Goal: Find specific page/section: Find specific page/section

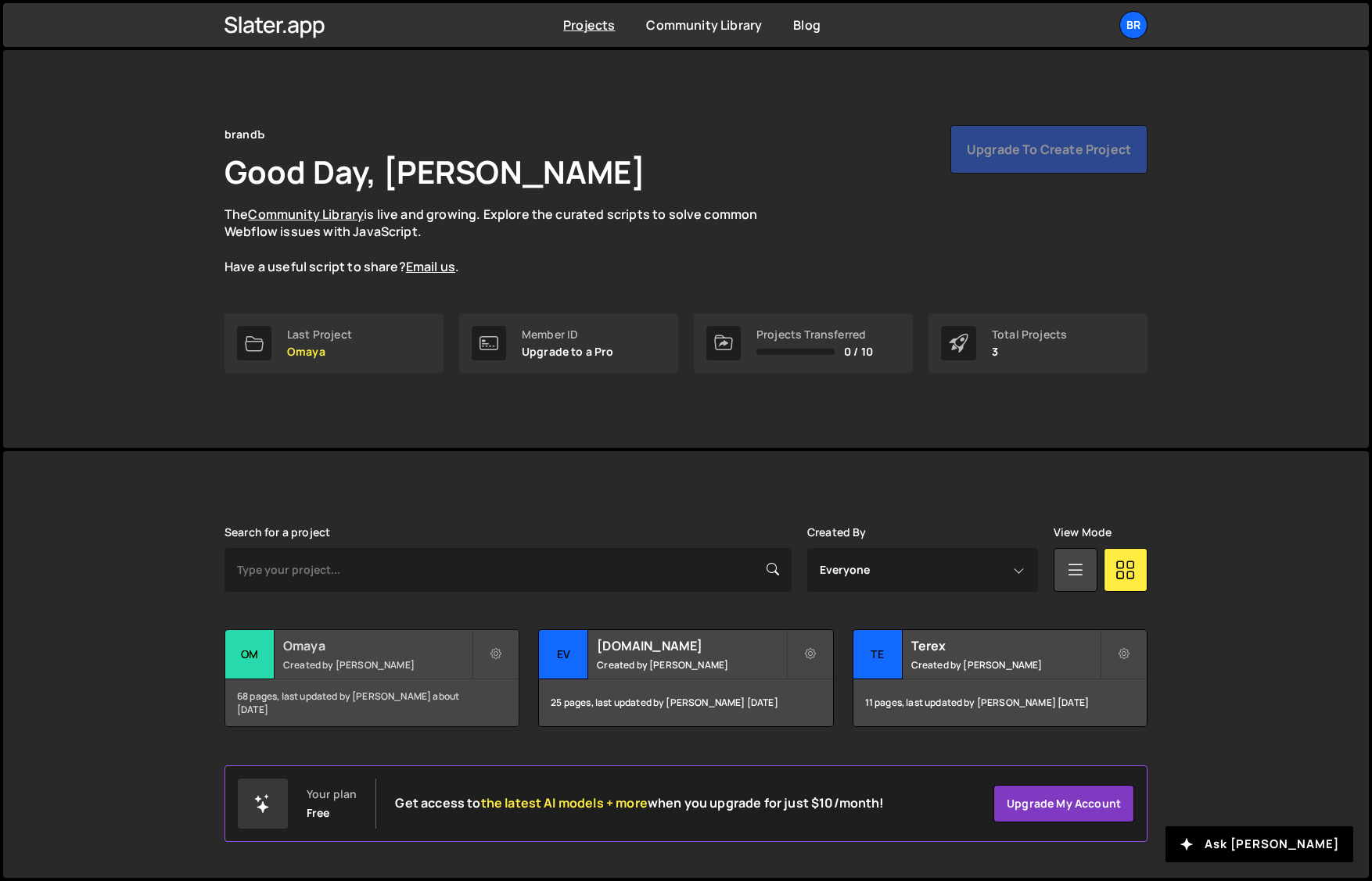
click at [383, 652] on h2 "Omaya" at bounding box center [377, 646] width 188 height 17
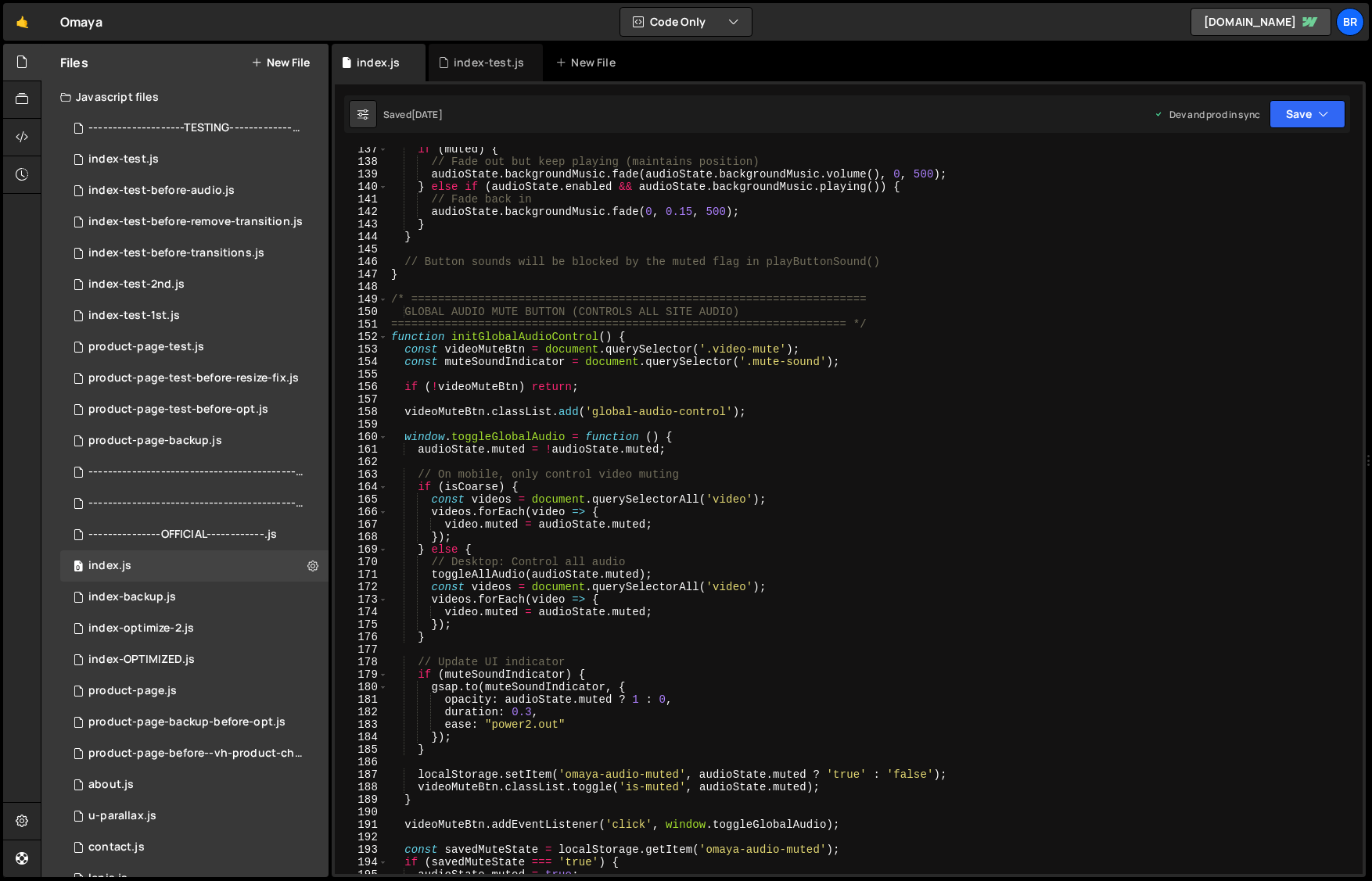
scroll to position [2277, 0]
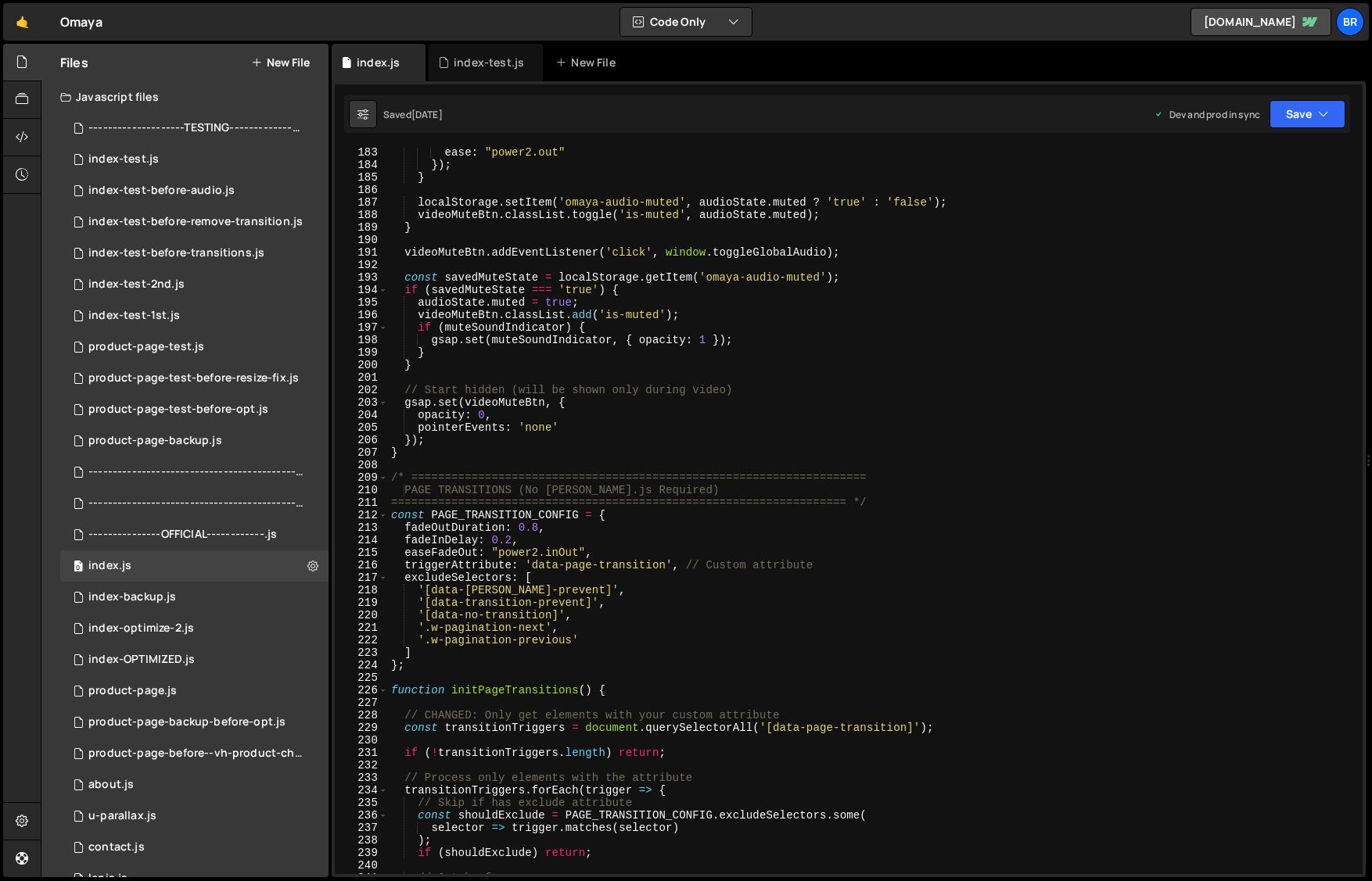
type textarea "pointerEvents: 'none'"
click at [649, 433] on div "ease : "power2.out" }) ; } localStorage . setItem ( 'omaya-audio-muted' , audio…" at bounding box center [872, 521] width 968 height 752
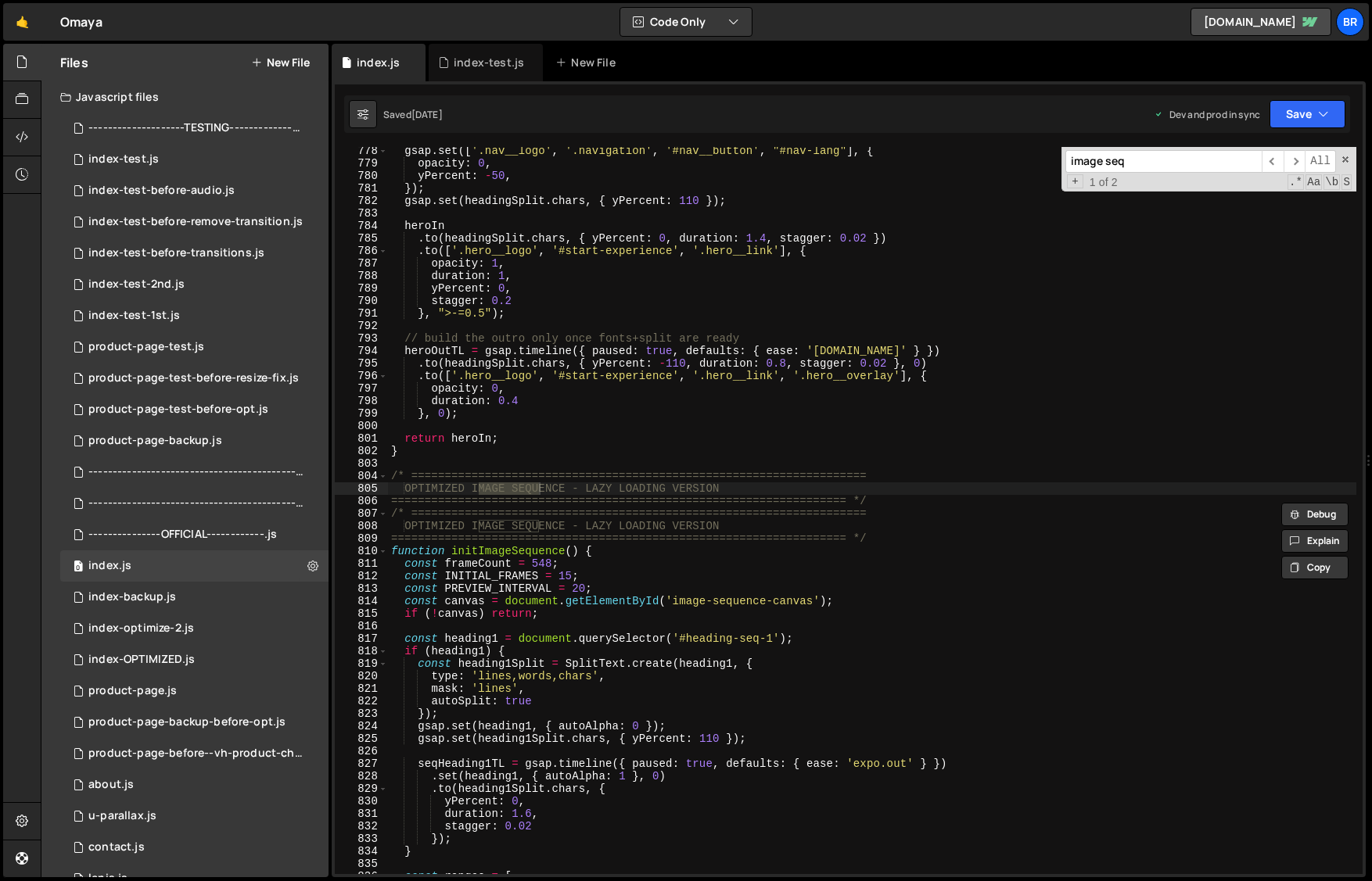
scroll to position [9733, 0]
type input "image seq"
click at [743, 508] on div "gsap . set ([ '.nav__logo' , '.navigation' , '#nav__button' , "#nav-lang" ] , {…" at bounding box center [872, 520] width 968 height 752
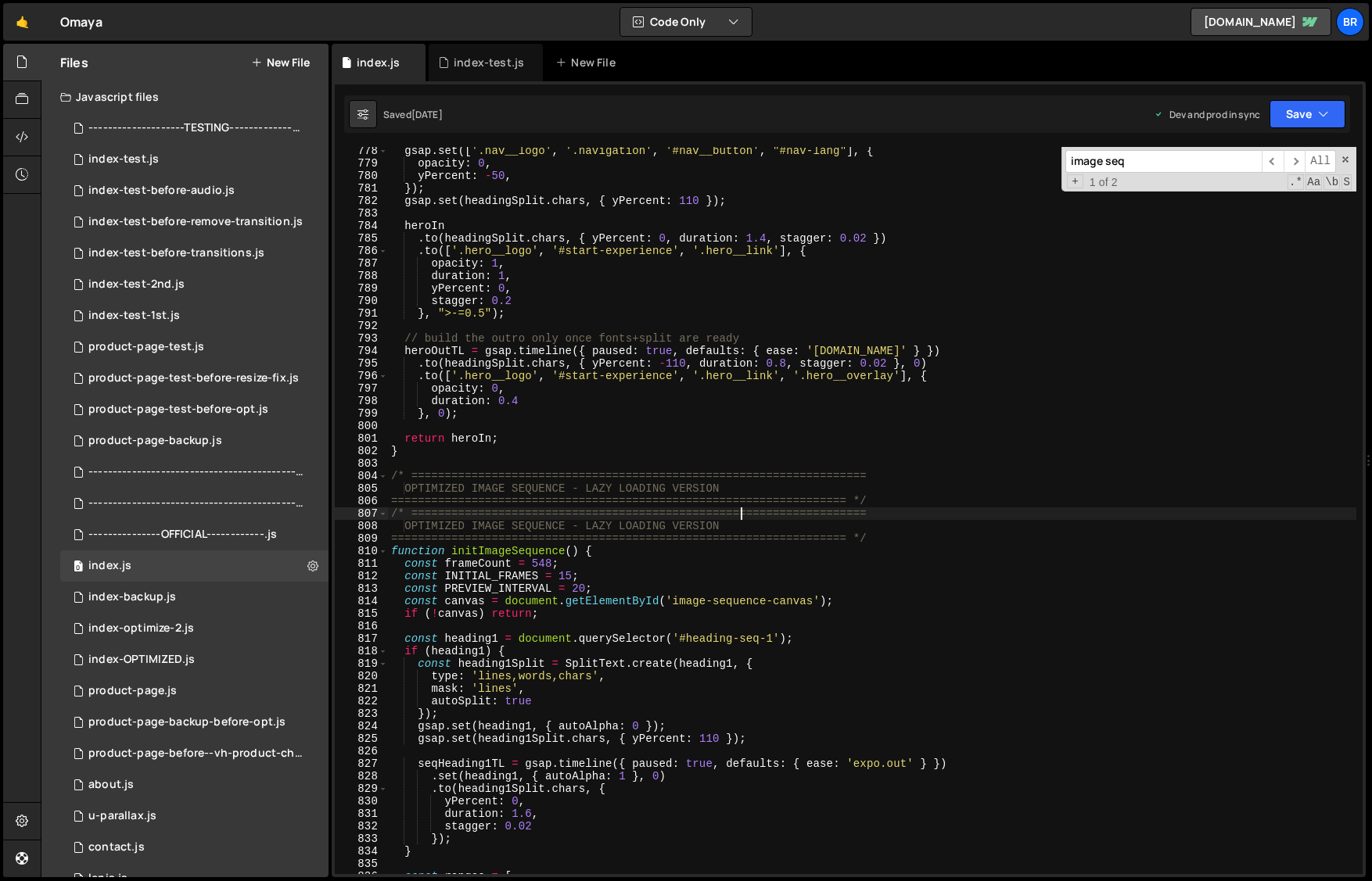
click at [696, 558] on div "gsap . set ([ '.nav__logo' , '.navigation' , '#nav__button' , "#nav-lang" ] , {…" at bounding box center [872, 520] width 968 height 752
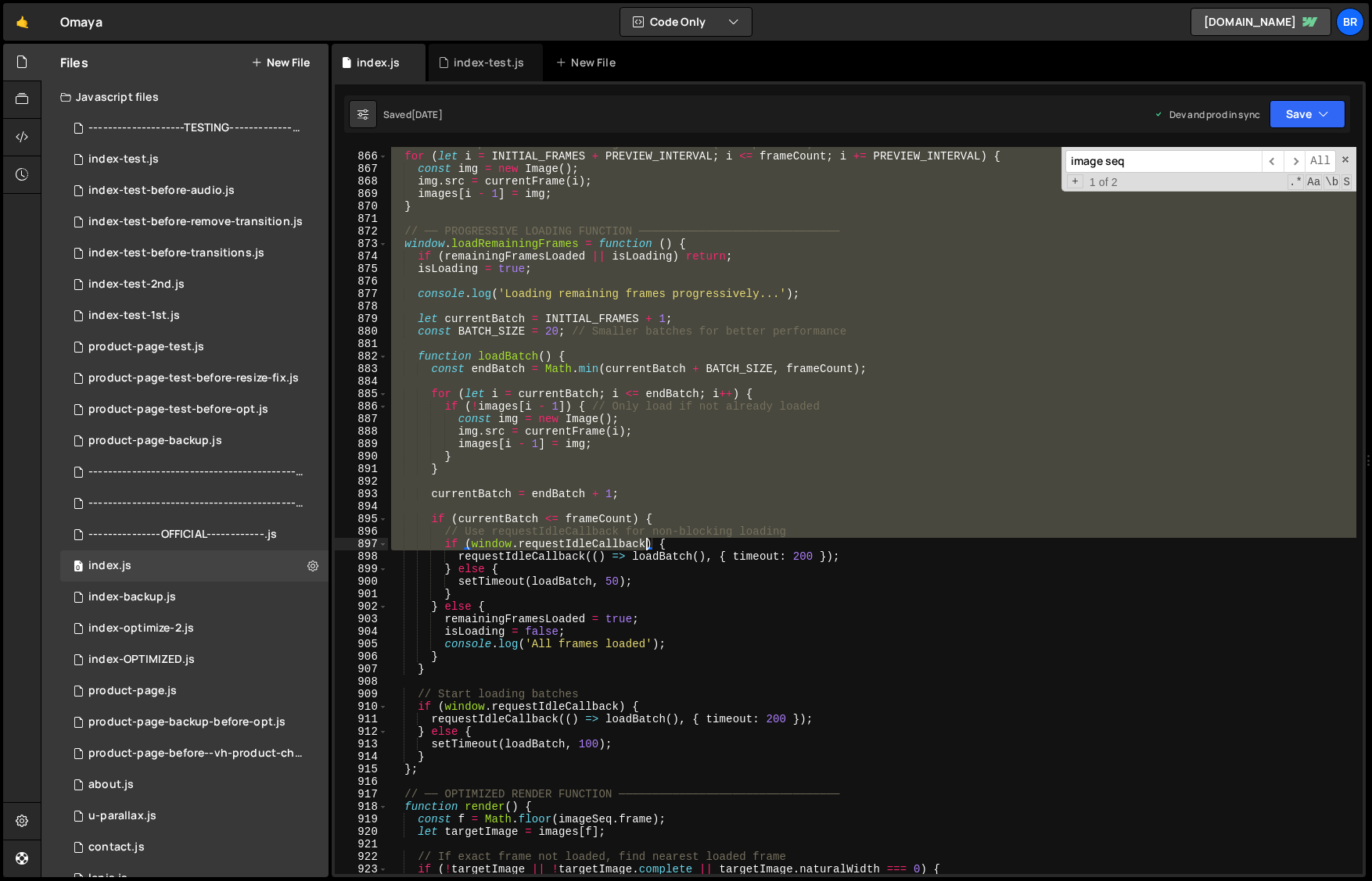
scroll to position [10989, 0]
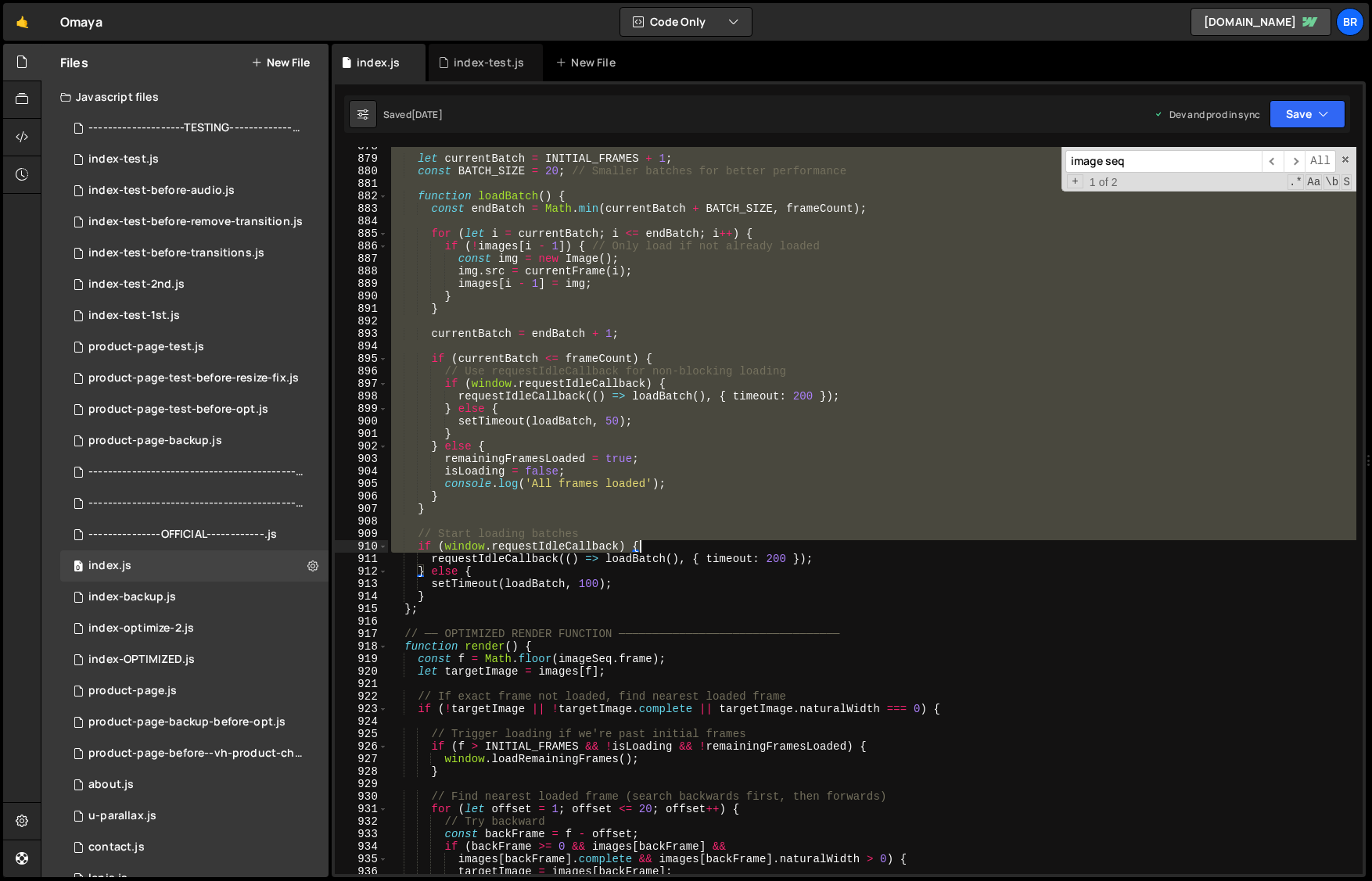
drag, startPoint x: 392, startPoint y: 531, endPoint x: 648, endPoint y: 541, distance: 256.2
click at [648, 541] on div "let currentBatch = INITIAL_FRAMES + 1 ; const BATCH_SIZE = 20 ; // Smaller batc…" at bounding box center [872, 515] width 968 height 752
click at [1108, 634] on div "let currentBatch = INITIAL_FRAMES + 1 ; const BATCH_SIZE = 20 ; // Smaller batc…" at bounding box center [872, 515] width 968 height 752
type textarea "// ── OPTIMIZED RENDER FUNCTION ─────────────────────────────────"
